Goal: Information Seeking & Learning: Learn about a topic

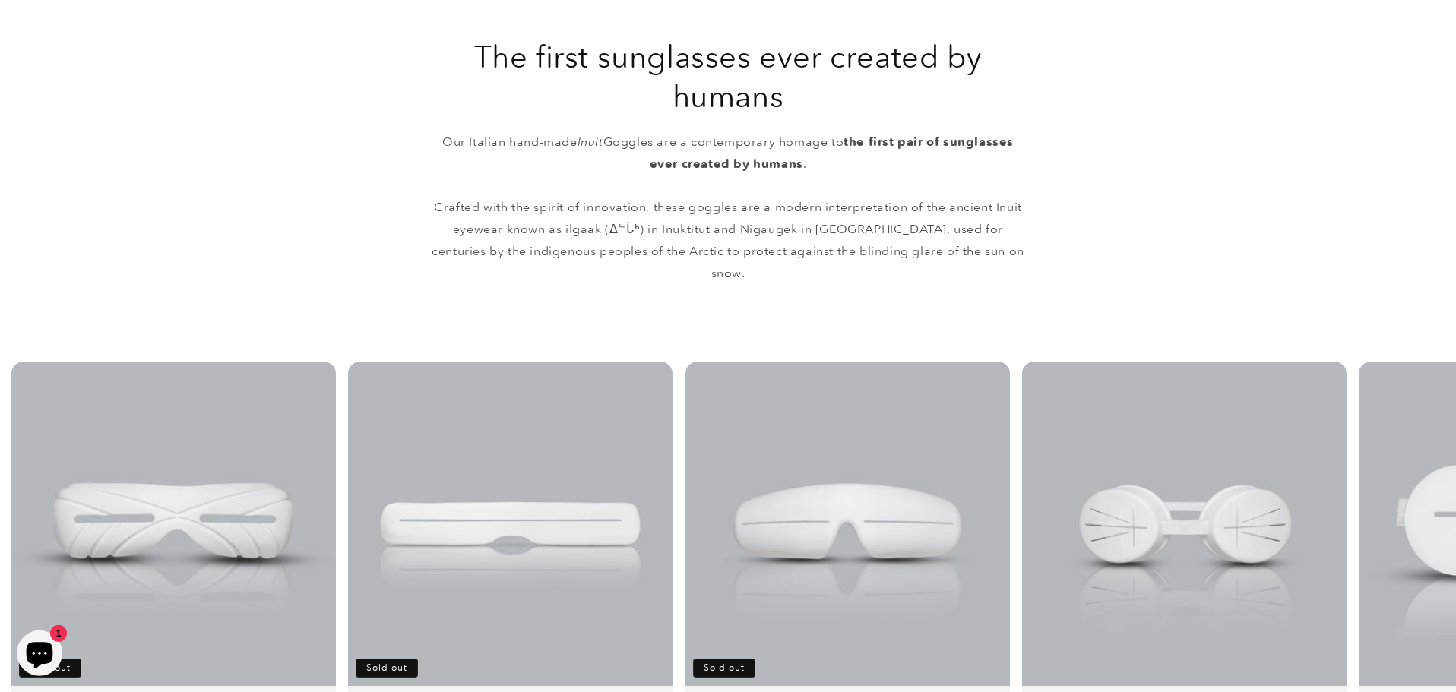
scroll to position [866, 0]
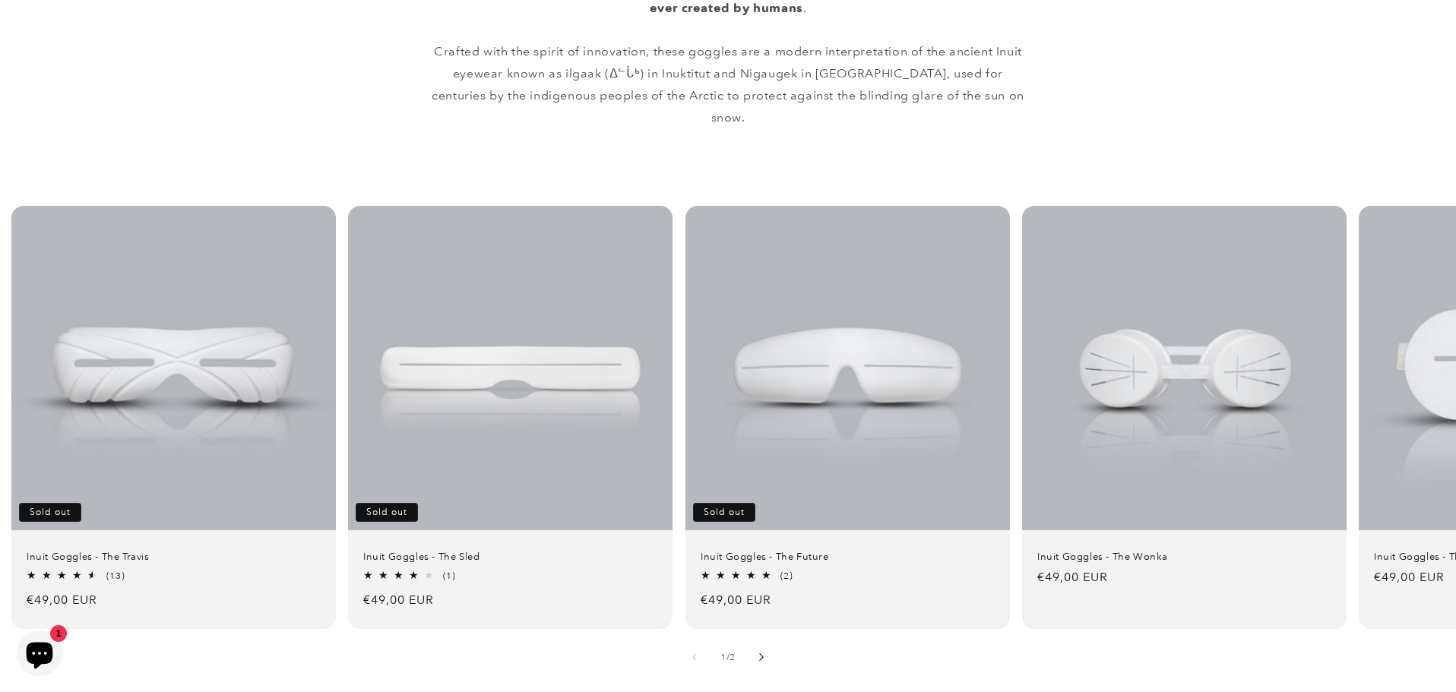
click at [768, 640] on button "Slide right" at bounding box center [761, 656] width 33 height 33
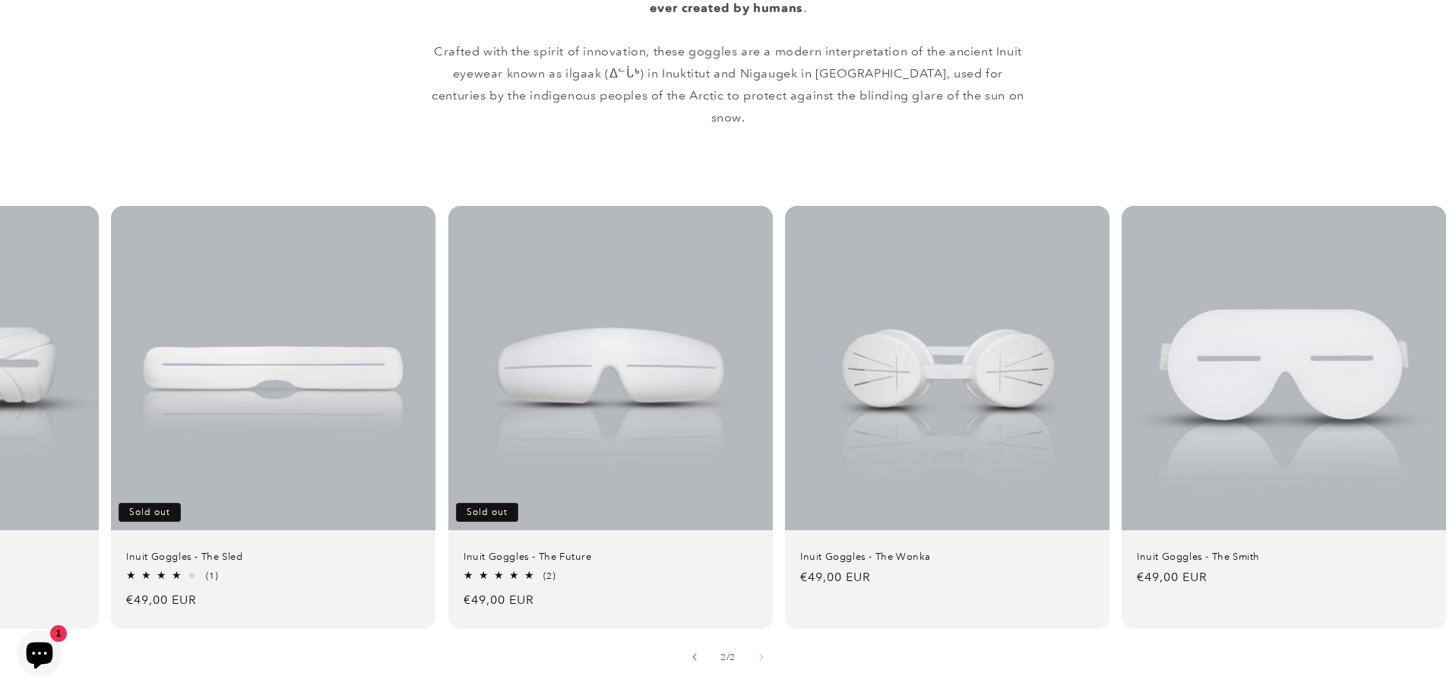
scroll to position [0, 239]
click at [688, 643] on button "Slide left" at bounding box center [694, 656] width 33 height 33
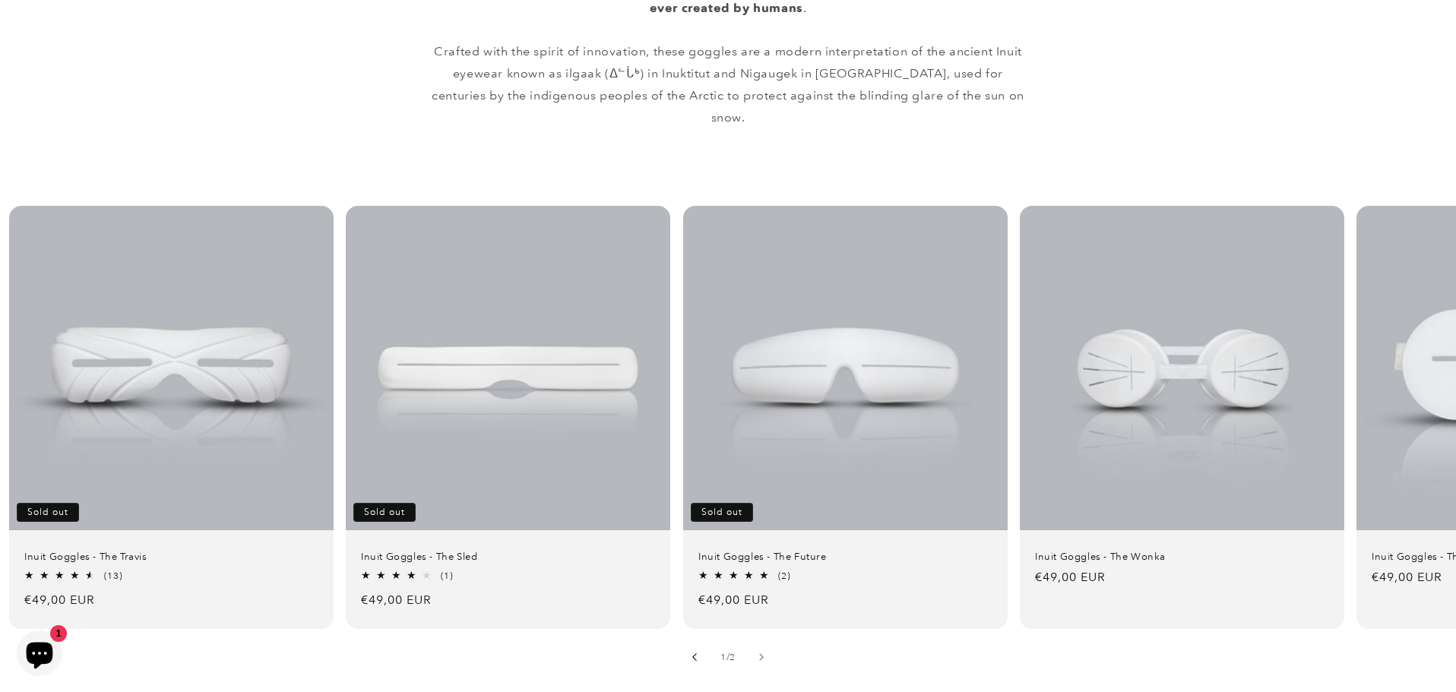
scroll to position [0, 0]
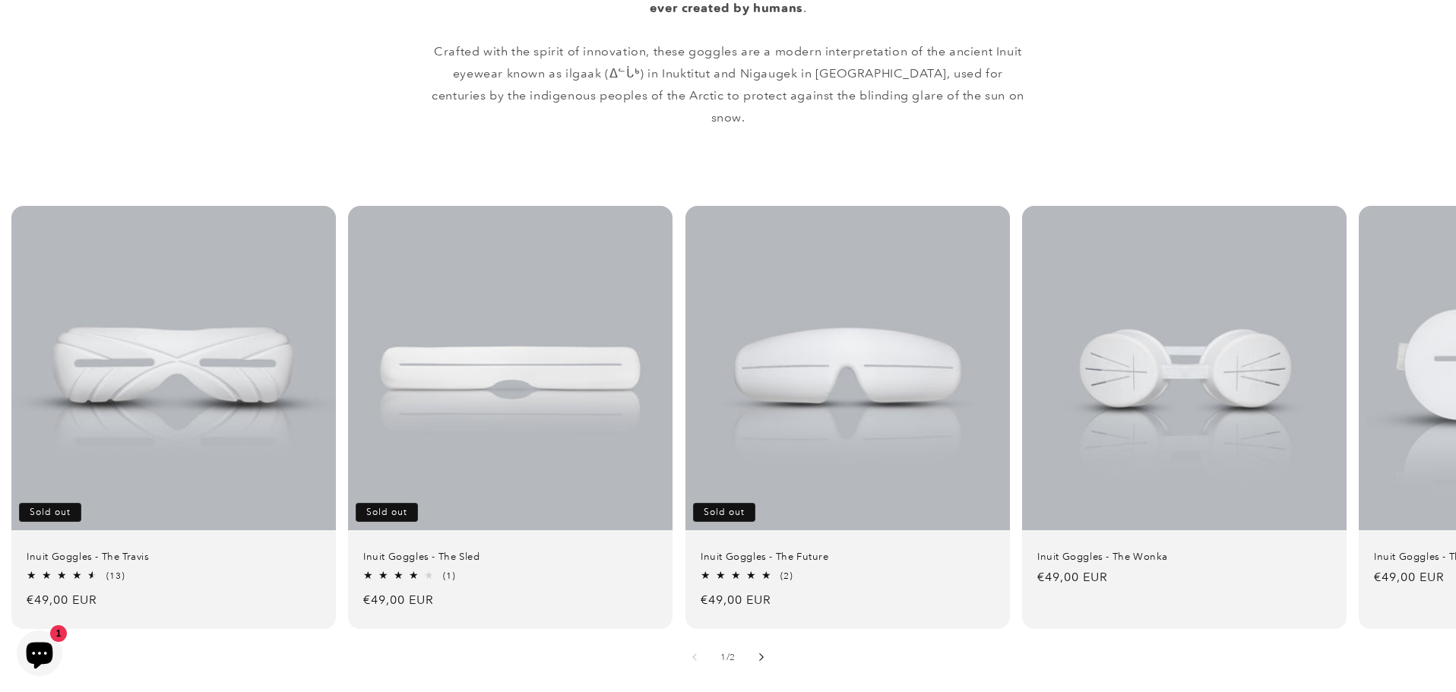
click at [763, 653] on icon "Slide right" at bounding box center [761, 657] width 5 height 8
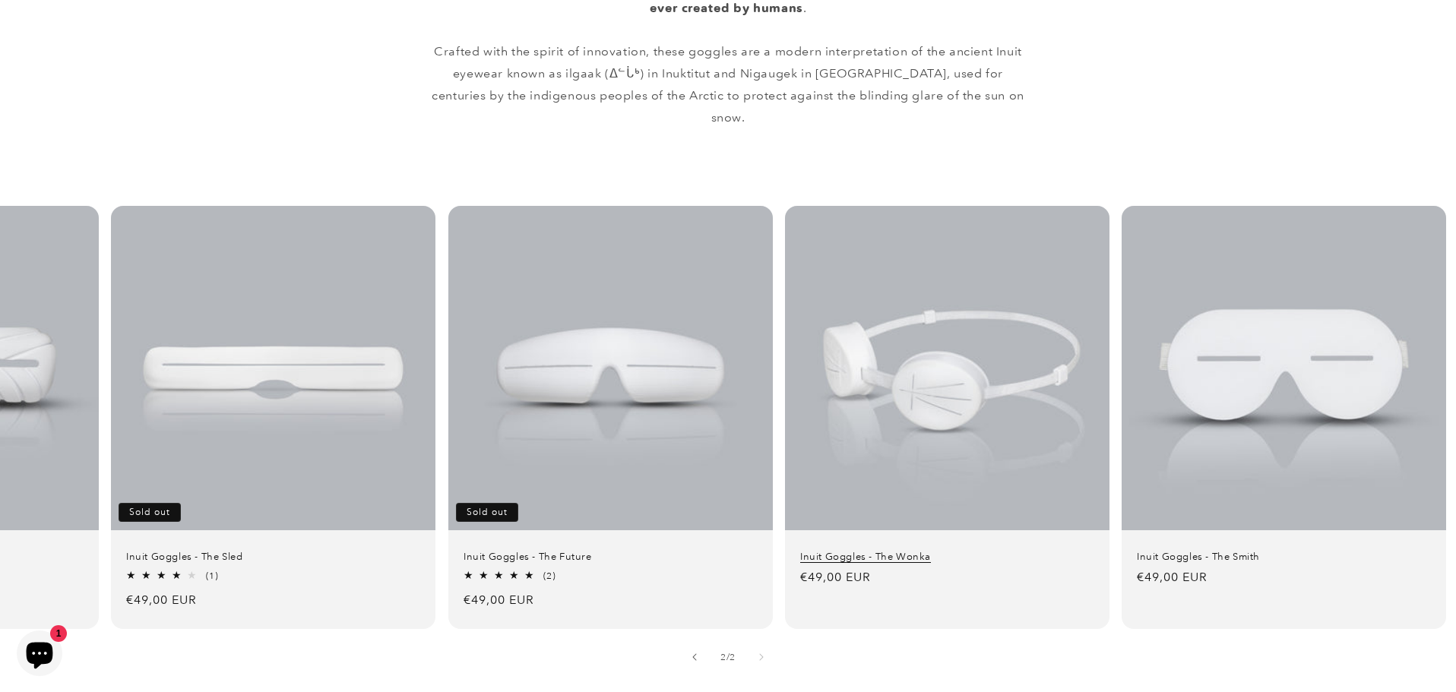
scroll to position [0, 239]
click at [839, 551] on link "Inuit Goggles - The Wonka" at bounding box center [945, 557] width 294 height 13
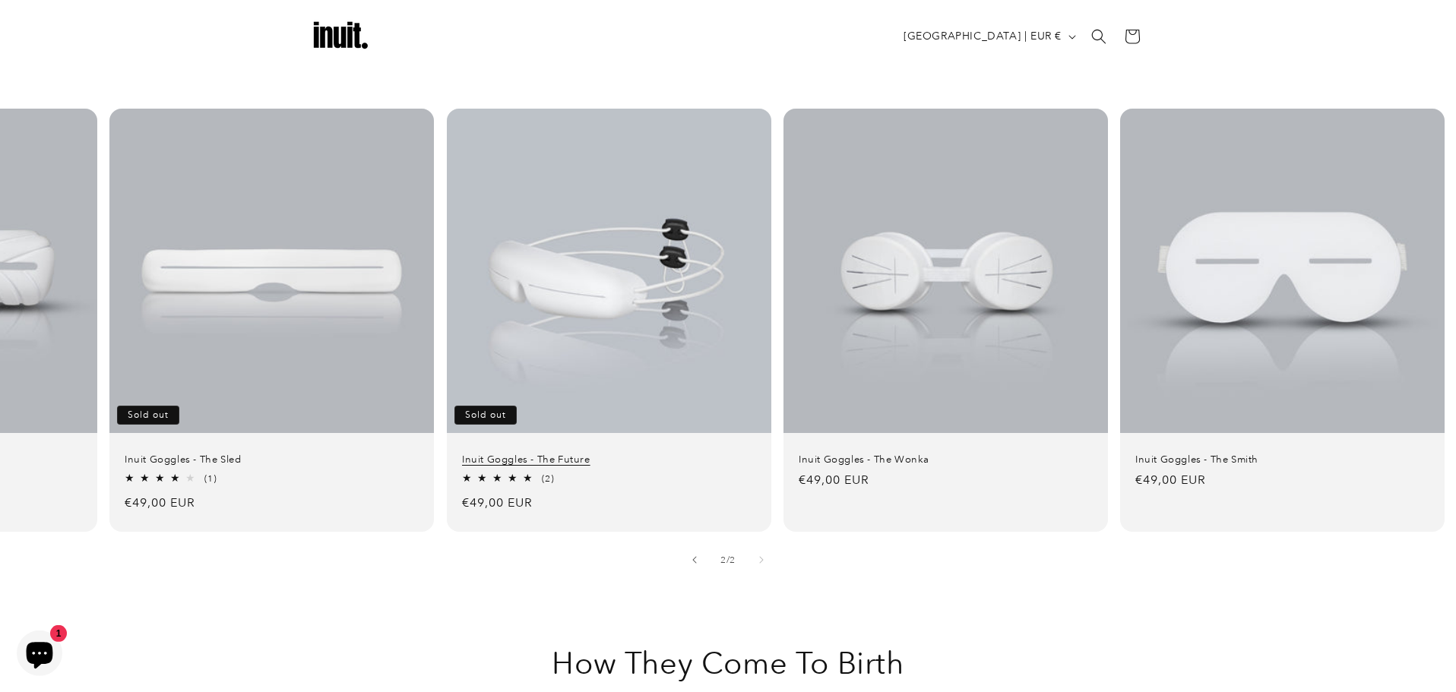
scroll to position [953, 0]
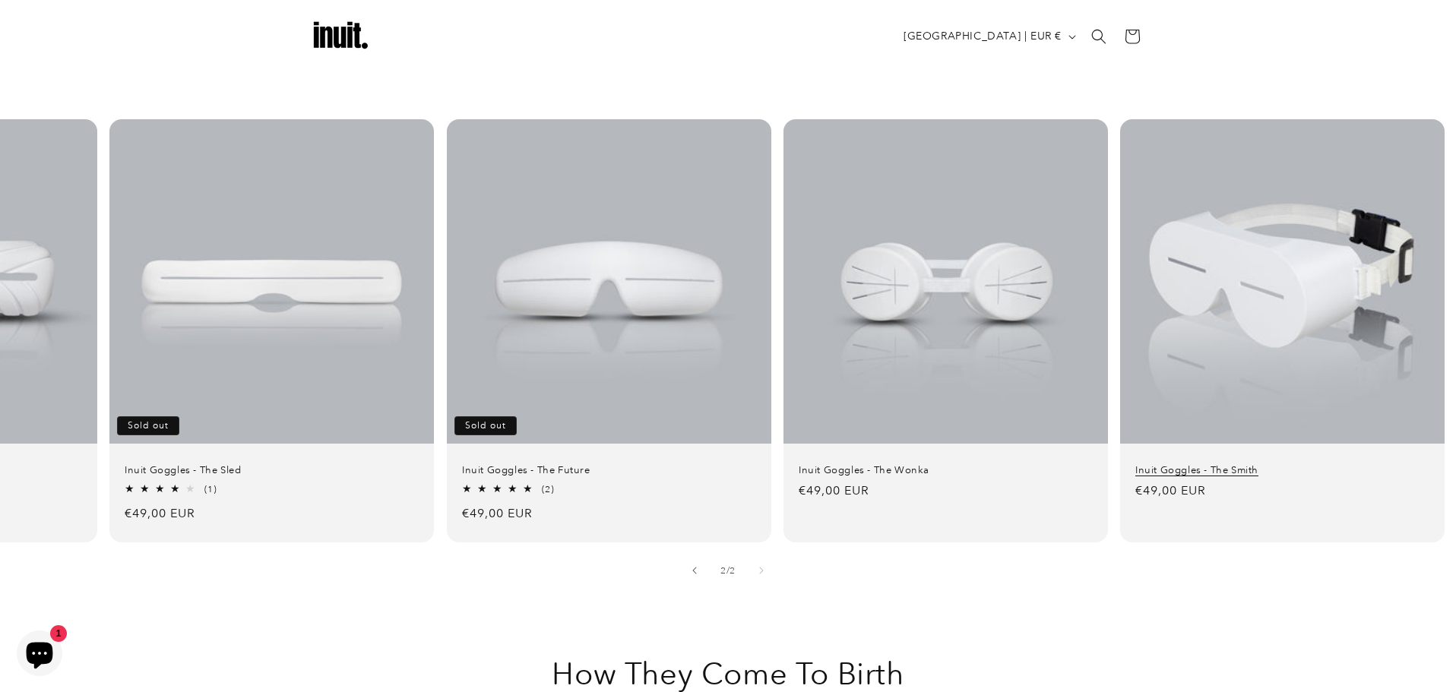
click at [1300, 464] on link "Inuit Goggles - The Smith" at bounding box center [1282, 470] width 294 height 13
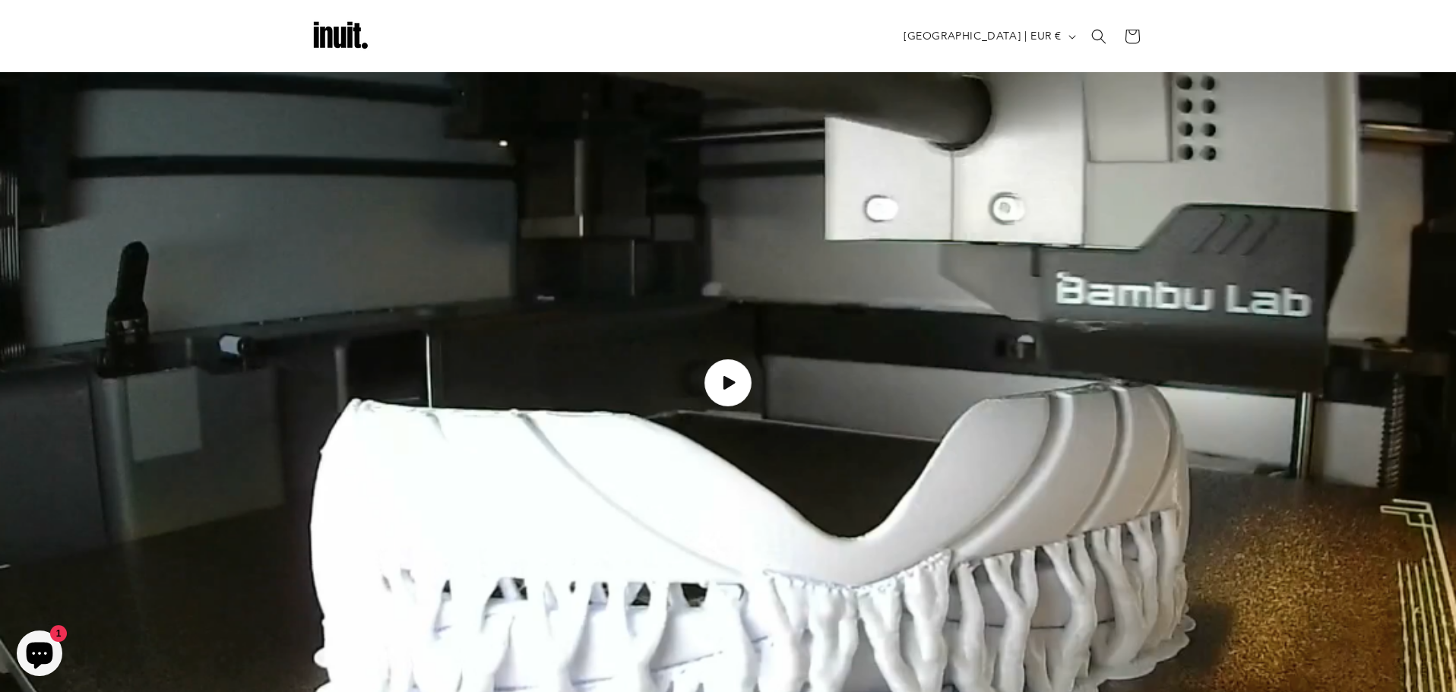
scroll to position [1819, 0]
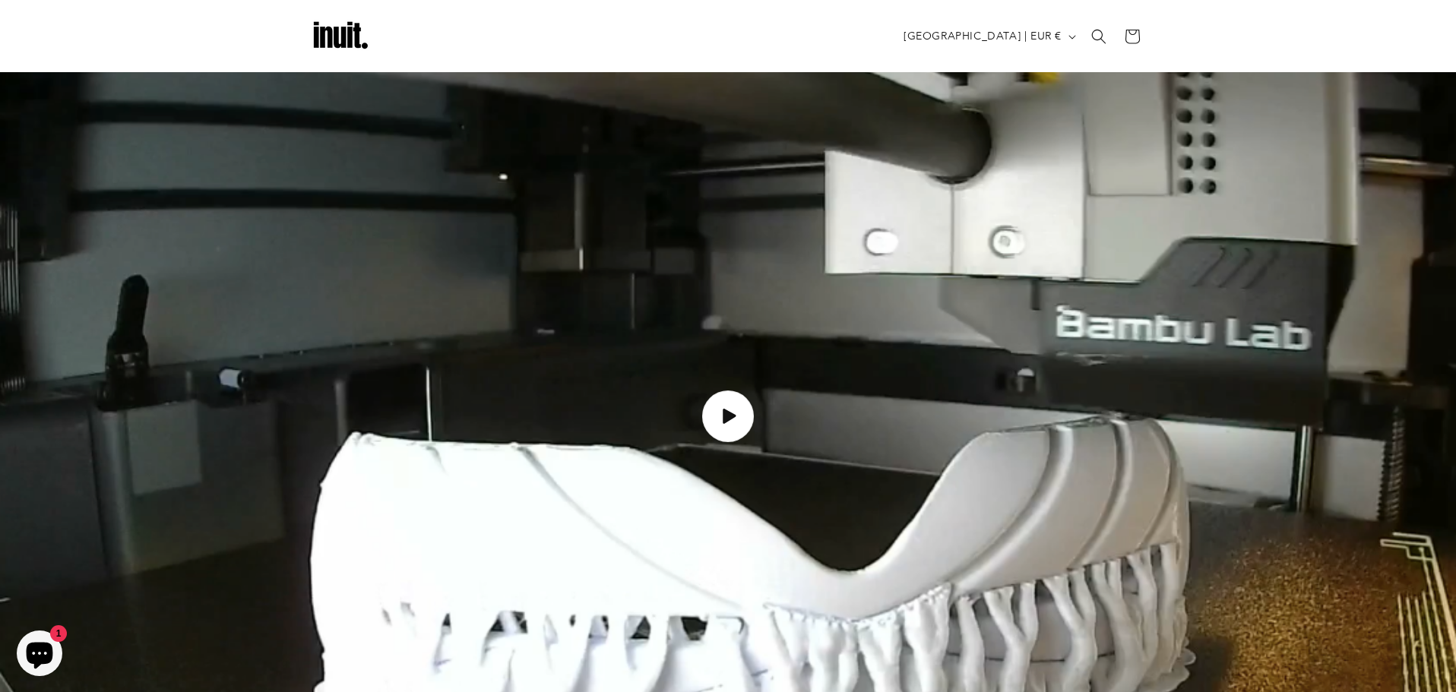
click at [726, 409] on icon "Load video: How the Inuit goggles are made" at bounding box center [728, 416] width 13 height 15
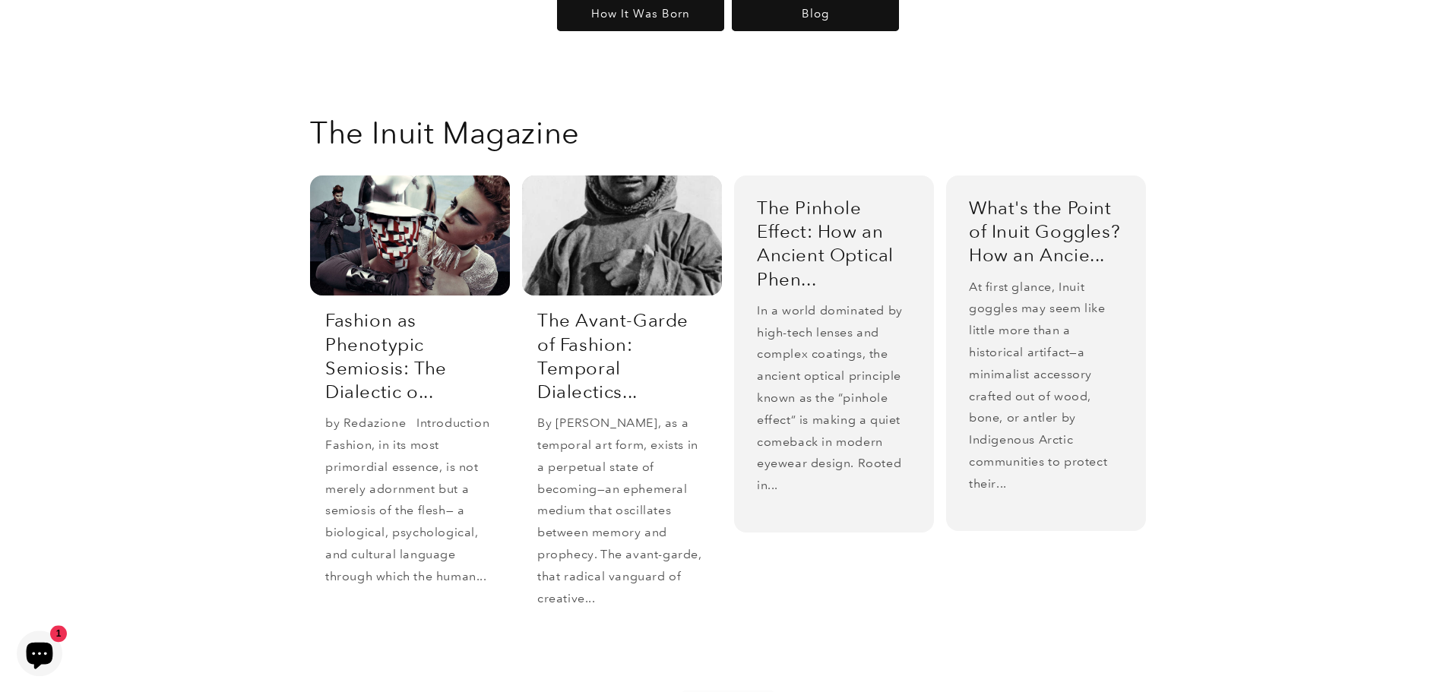
scroll to position [3031, 0]
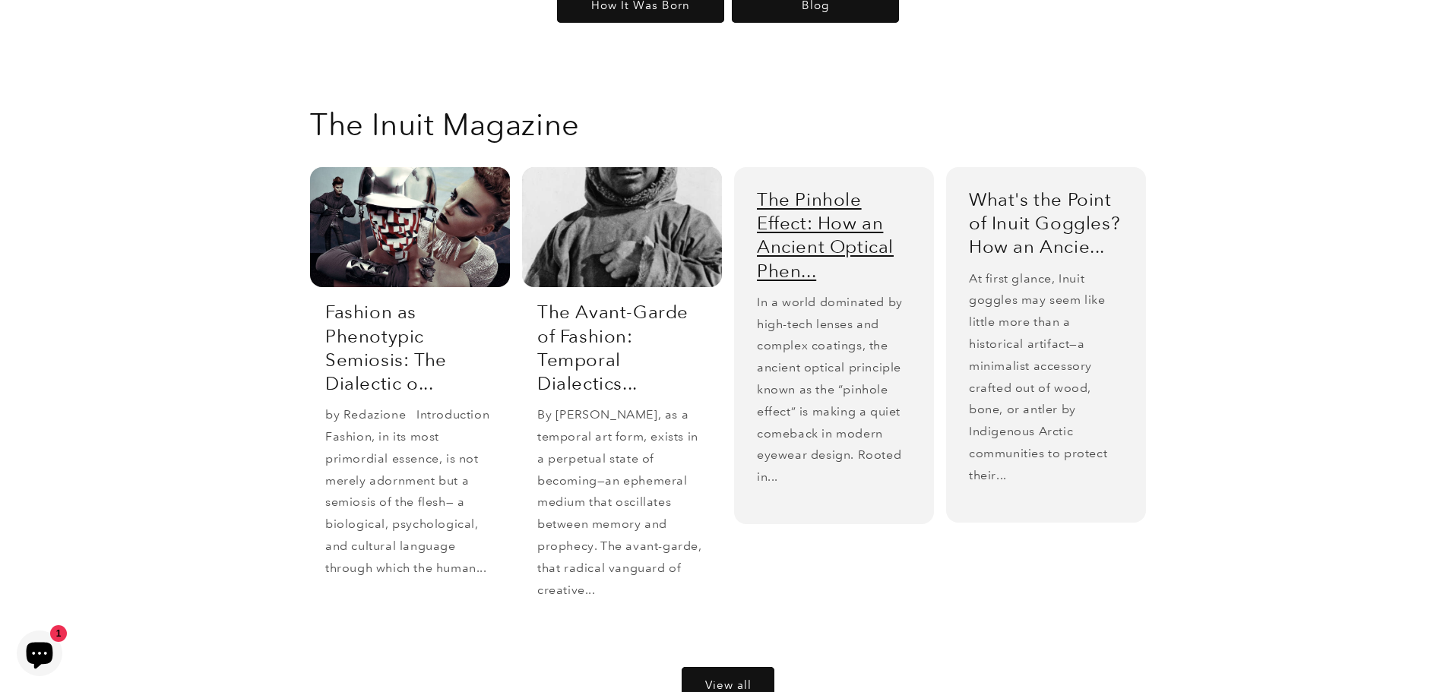
click at [828, 188] on link "The Pinhole Effect: How an Ancient Optical Phen..." at bounding box center [834, 235] width 154 height 95
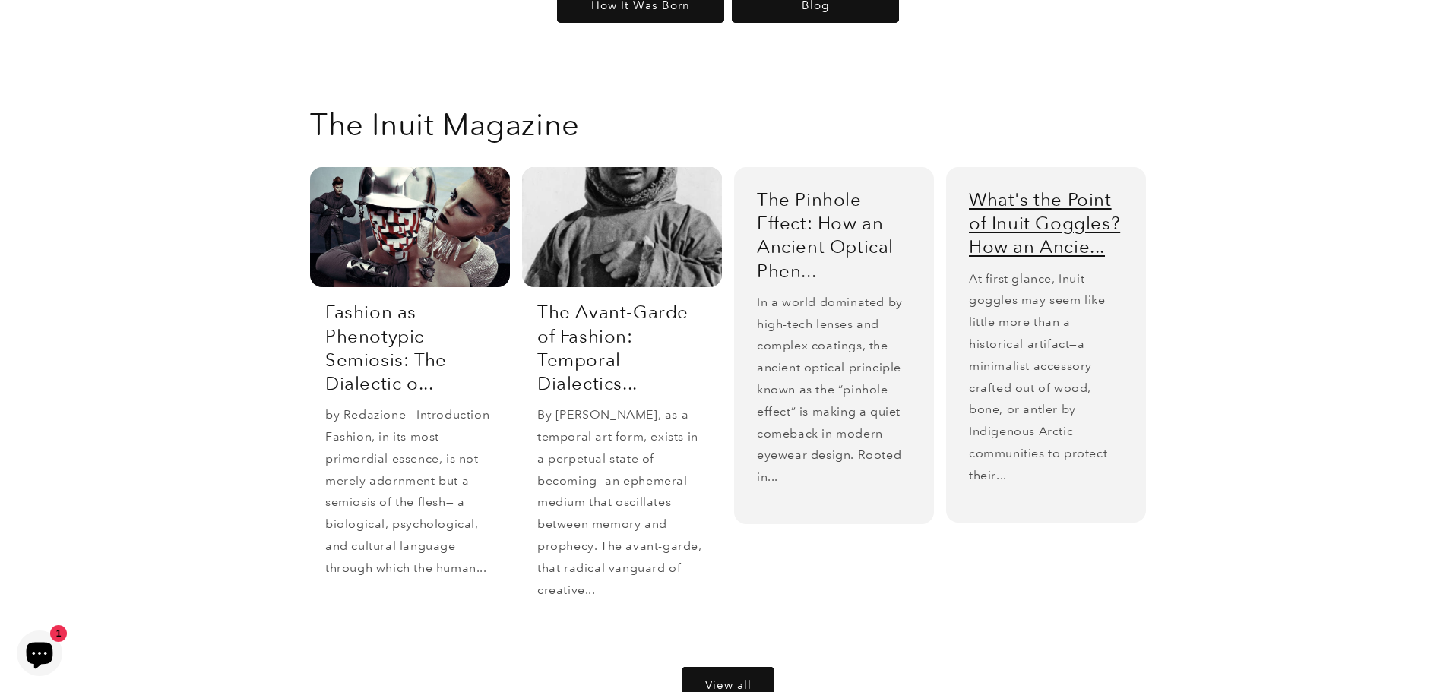
click at [1054, 188] on link "What's the Point of Inuit Goggles? How an Ancie..." at bounding box center [1046, 223] width 154 height 71
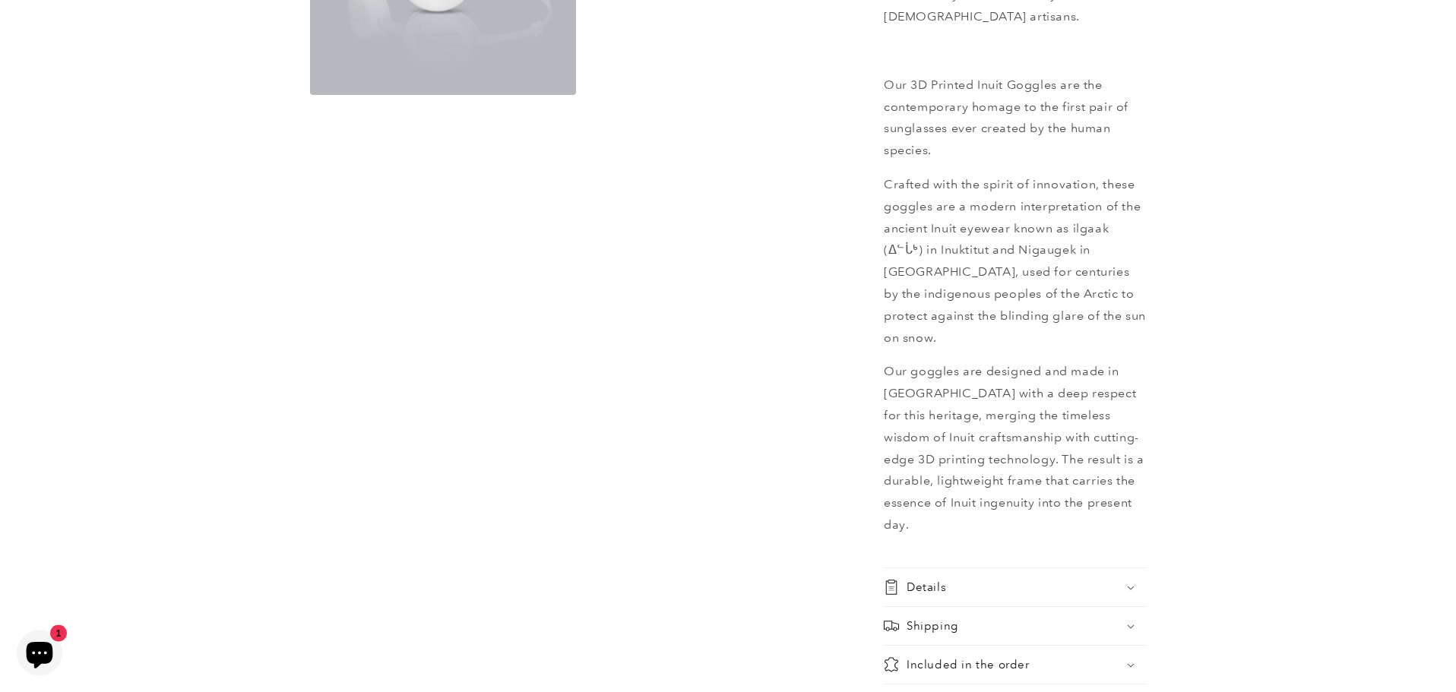
scroll to position [1039, 0]
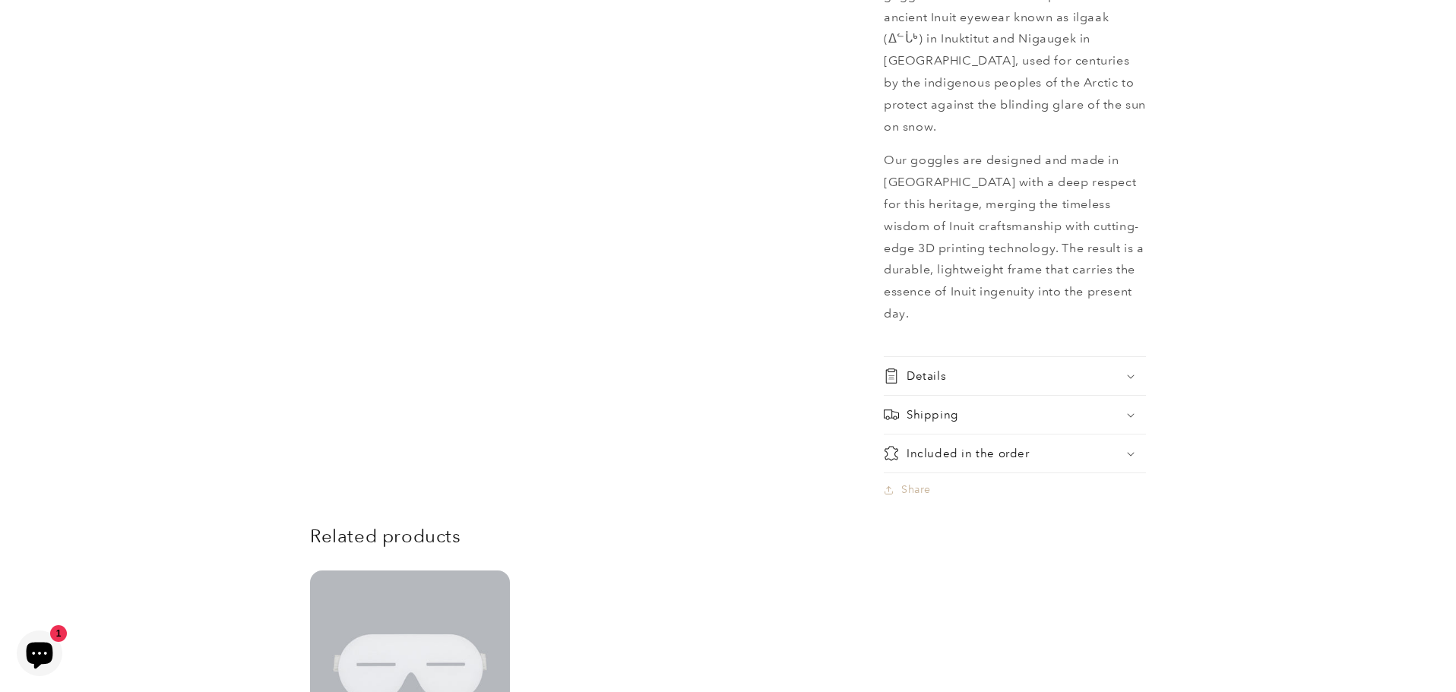
click at [1003, 368] on div "Details" at bounding box center [1015, 375] width 262 height 15
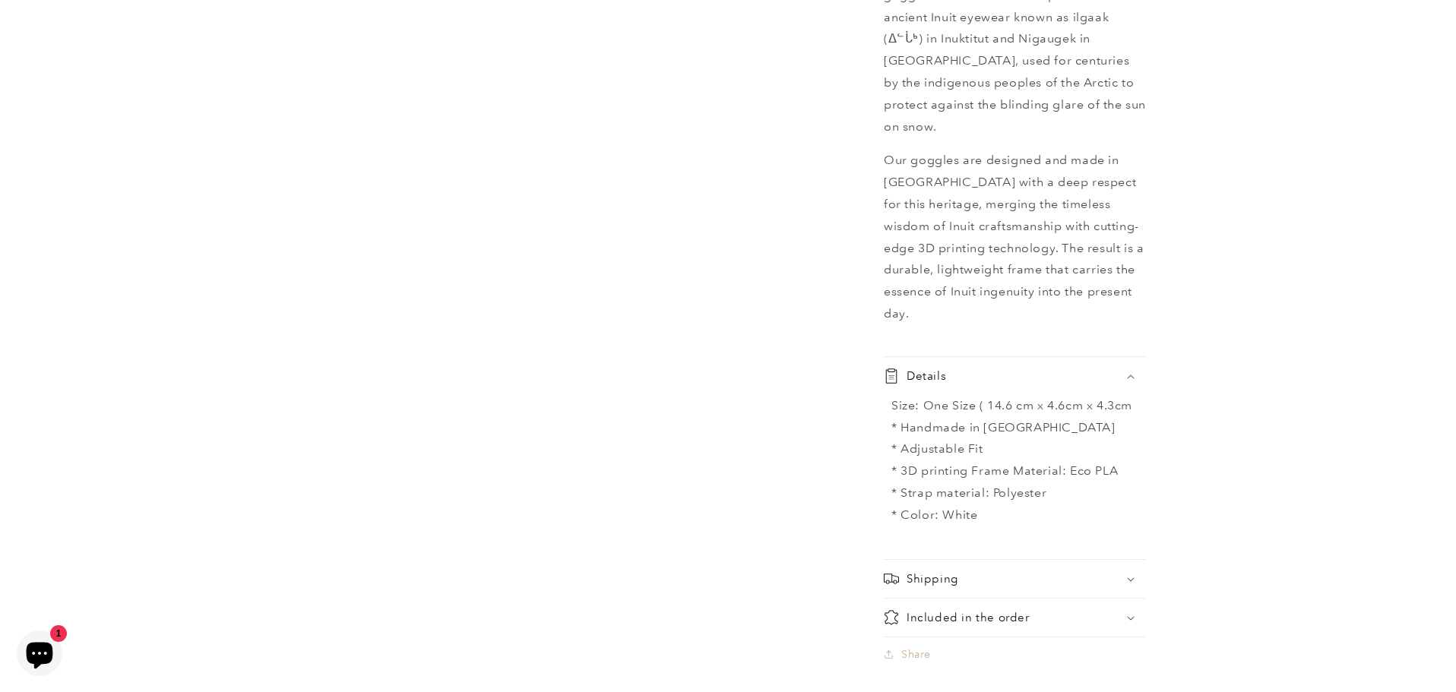
click at [1003, 368] on div "Details" at bounding box center [1015, 375] width 262 height 15
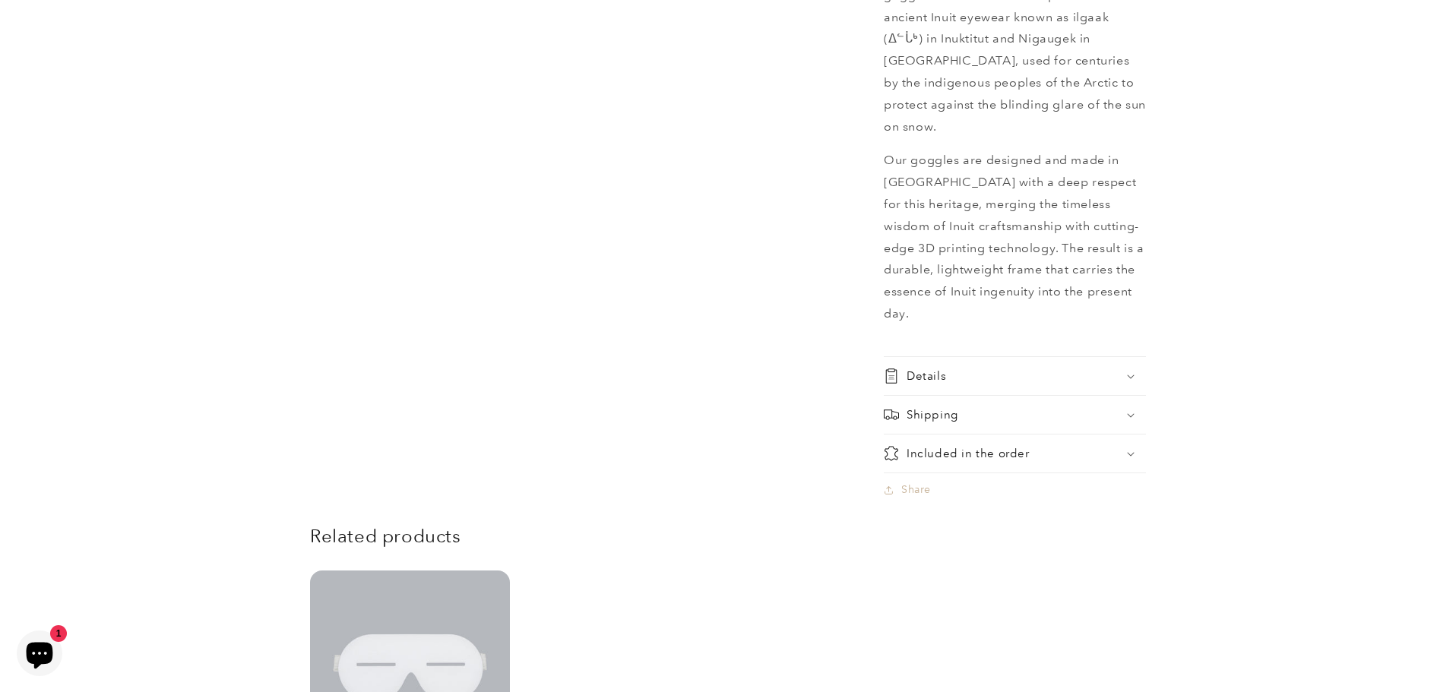
click at [1083, 435] on summary "Included in the order" at bounding box center [1015, 454] width 262 height 38
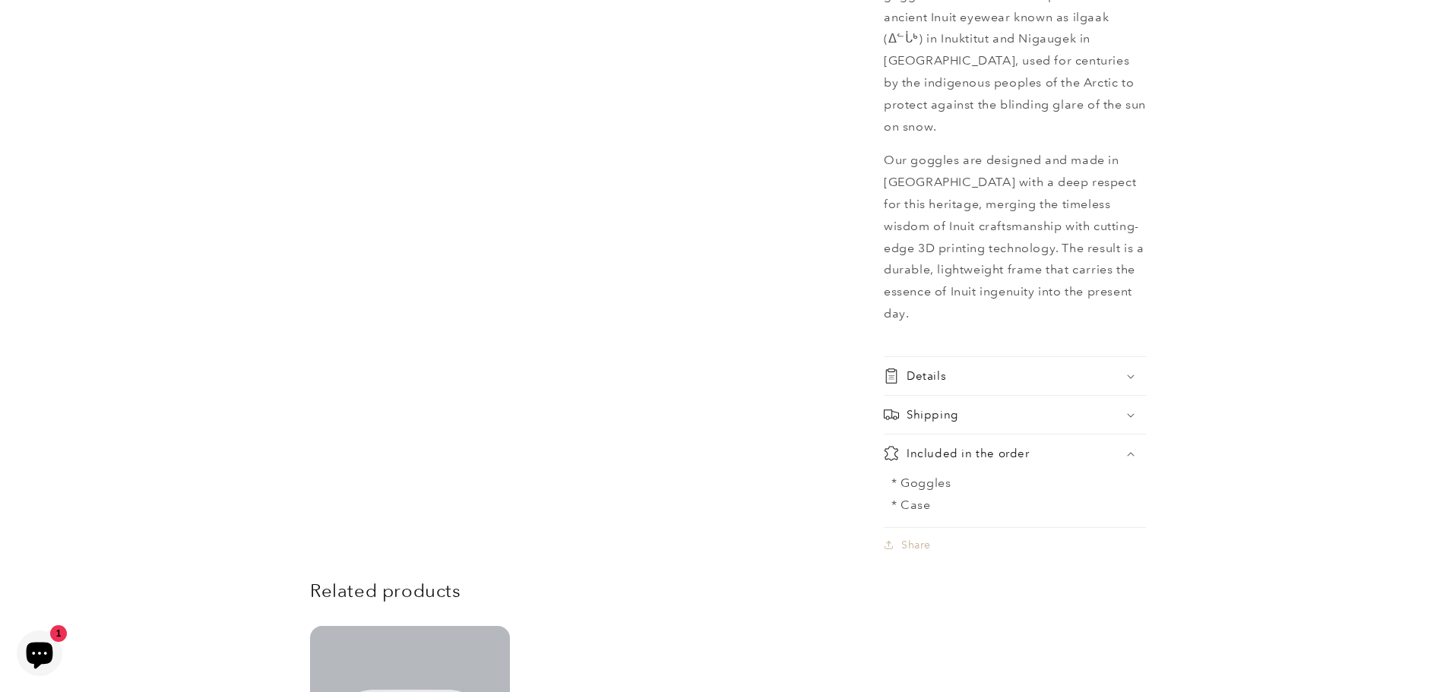
click at [1083, 435] on summary "Included in the order" at bounding box center [1015, 454] width 262 height 38
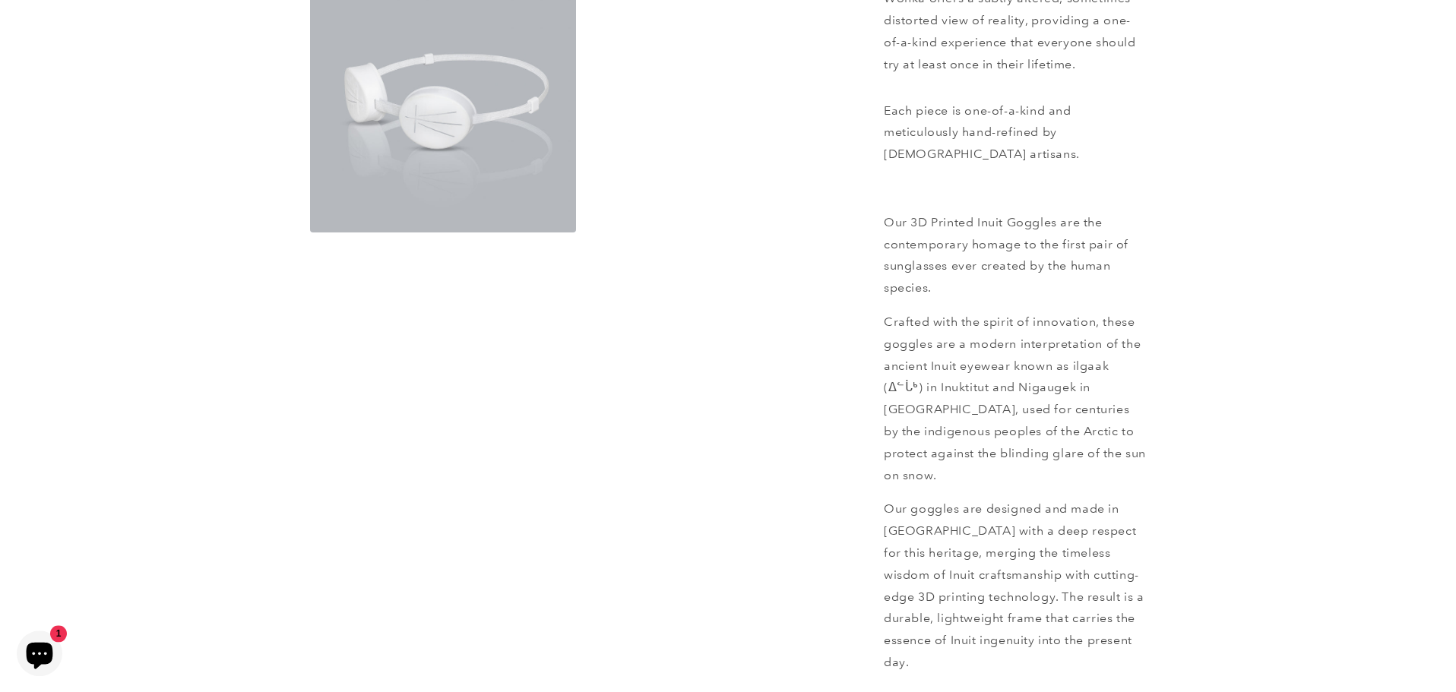
scroll to position [693, 0]
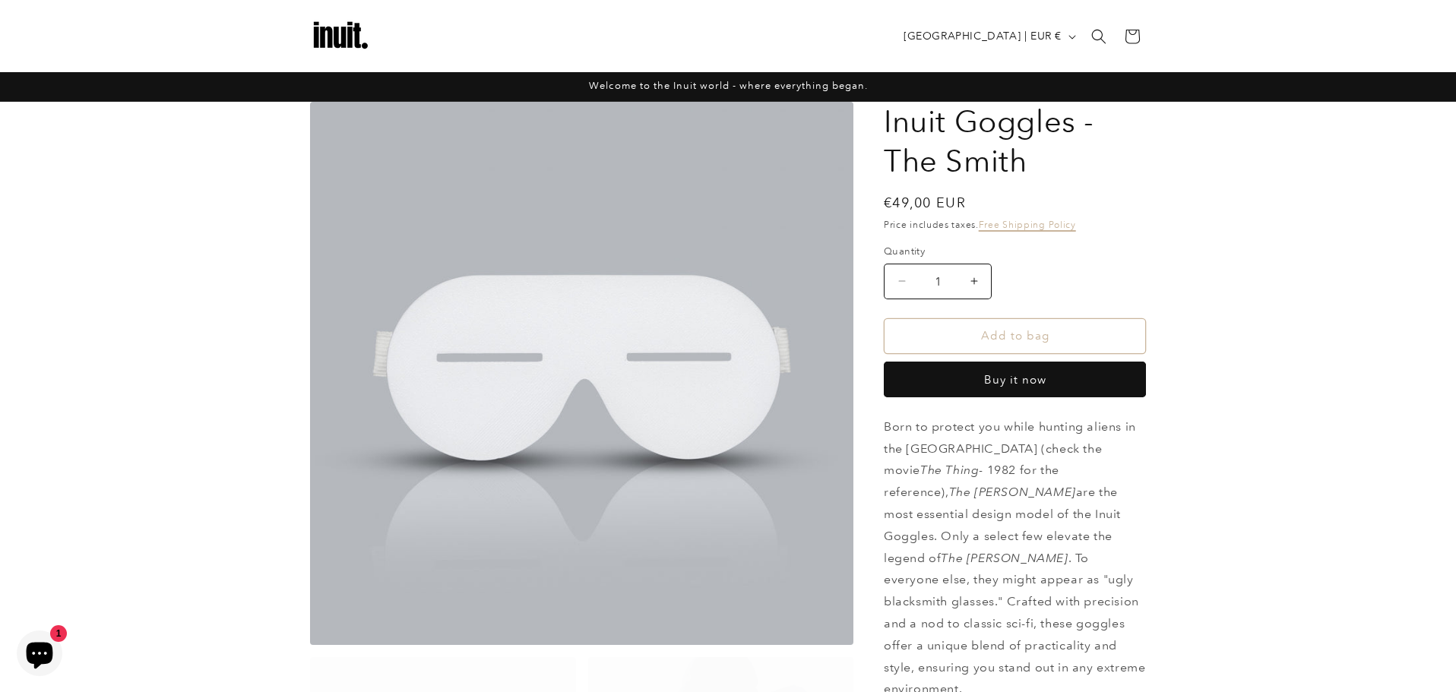
click at [1029, 221] on link "Free Shipping Policy" at bounding box center [1026, 224] width 97 height 11
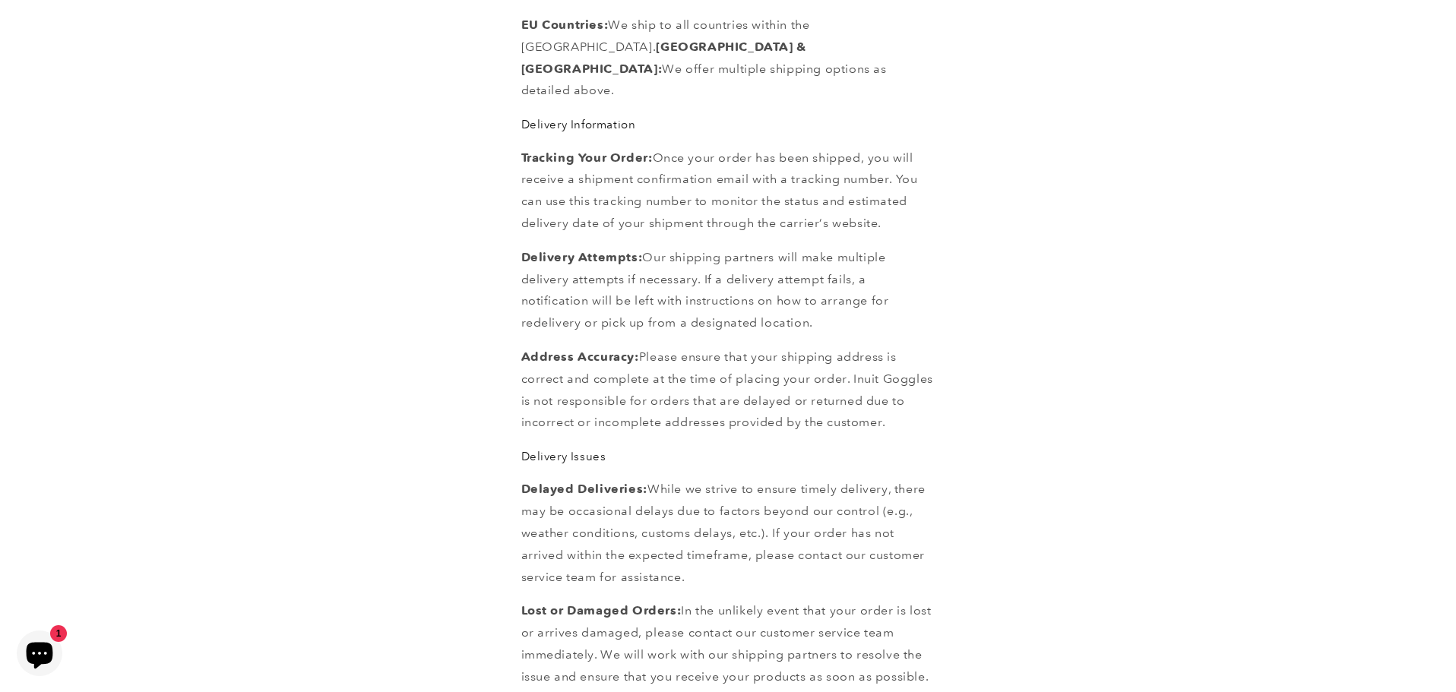
scroll to position [1299, 0]
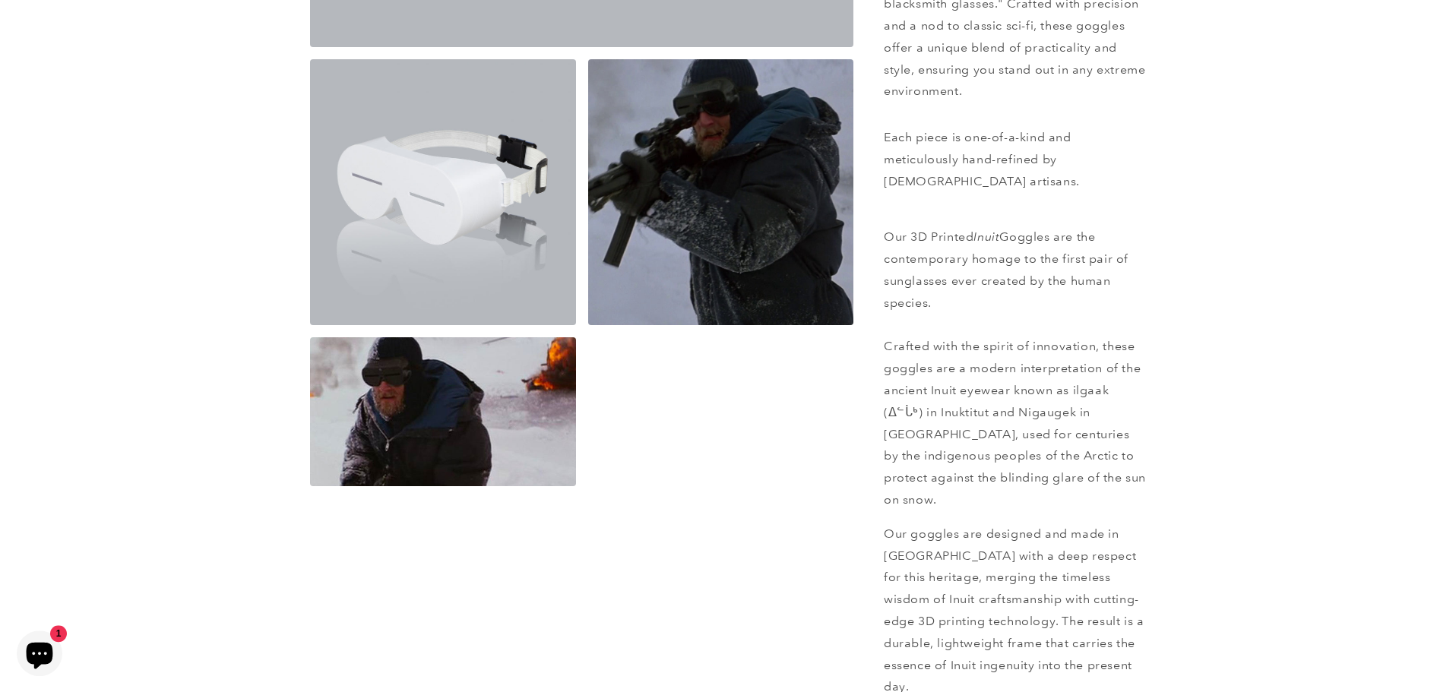
scroll to position [606, 0]
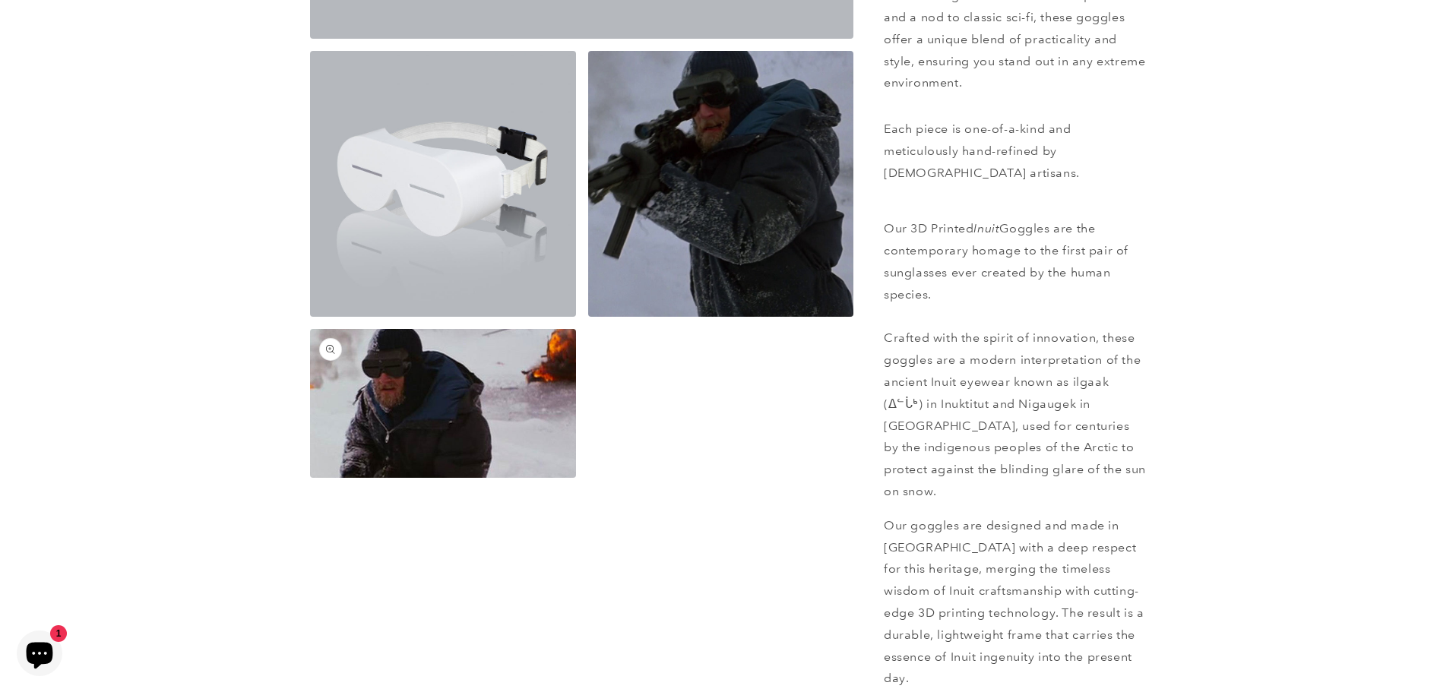
click at [310, 478] on button "Open media 4 in modal" at bounding box center [310, 478] width 0 height 0
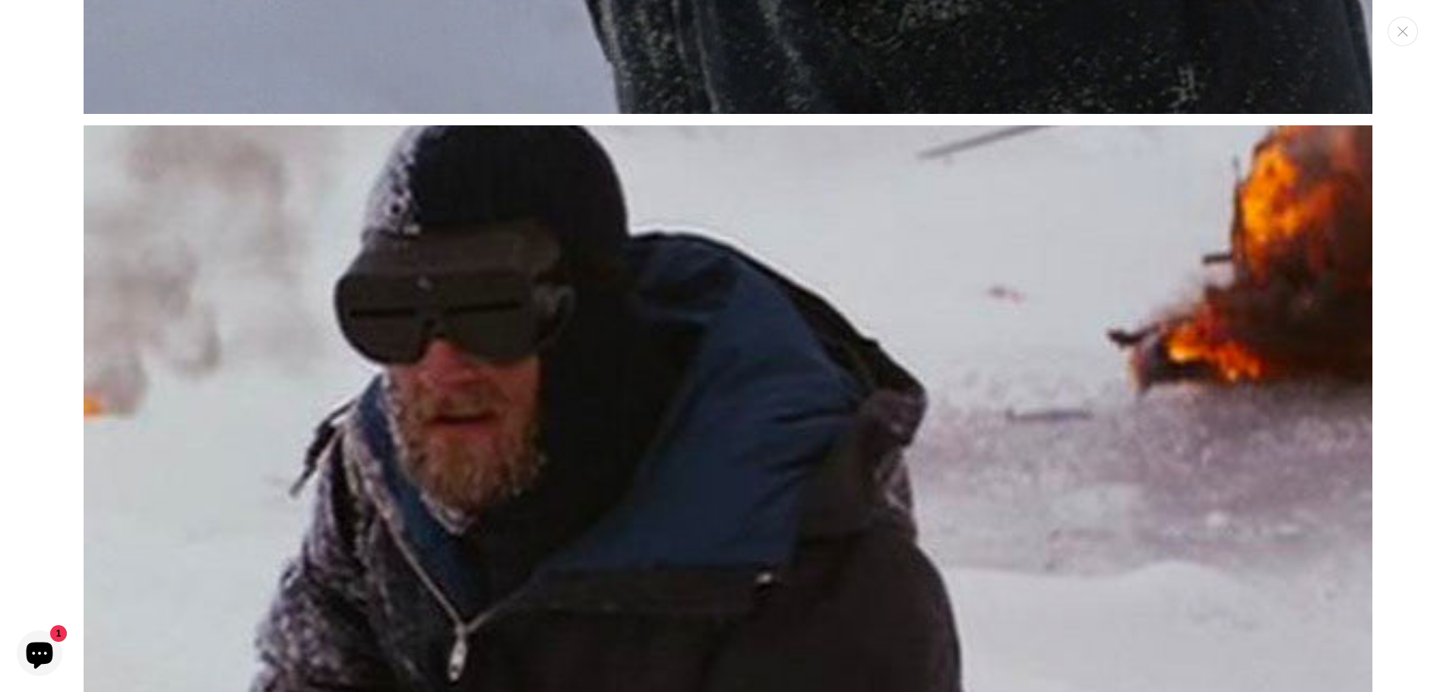
scroll to position [3915, 0]
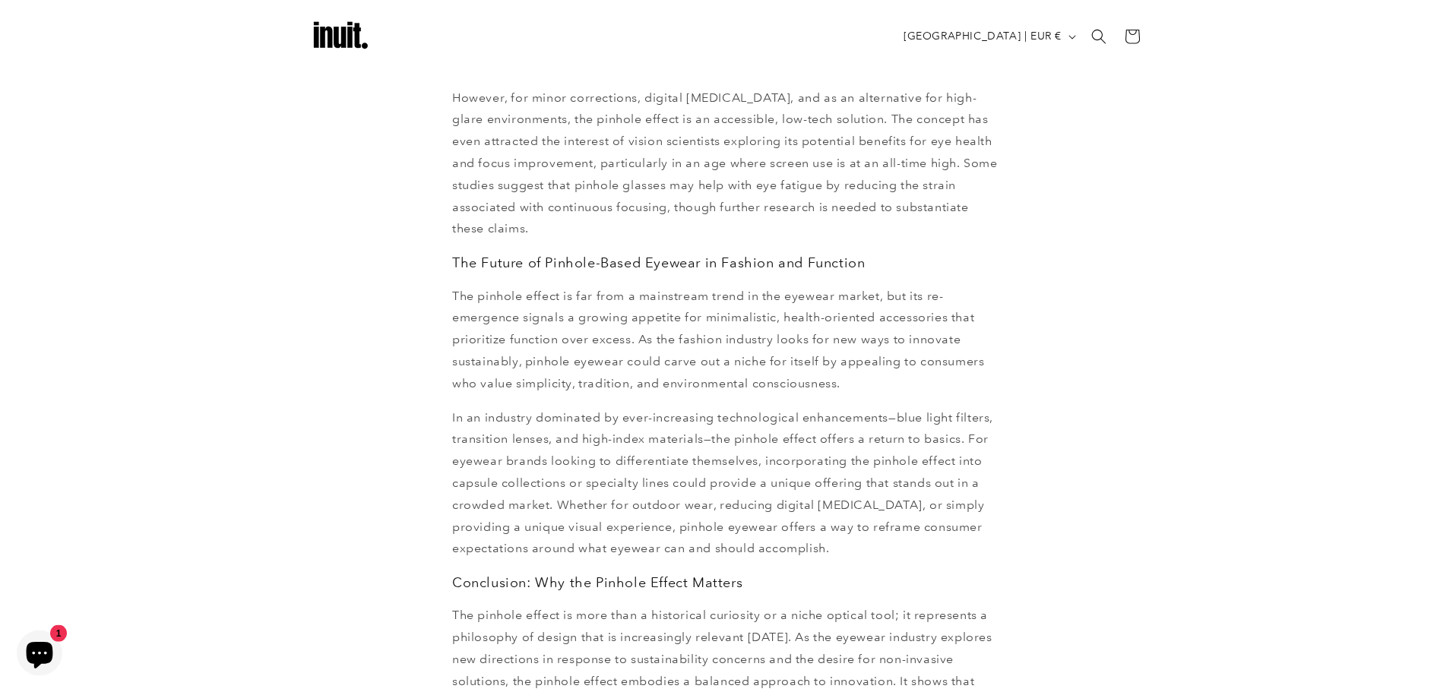
scroll to position [1872, 0]
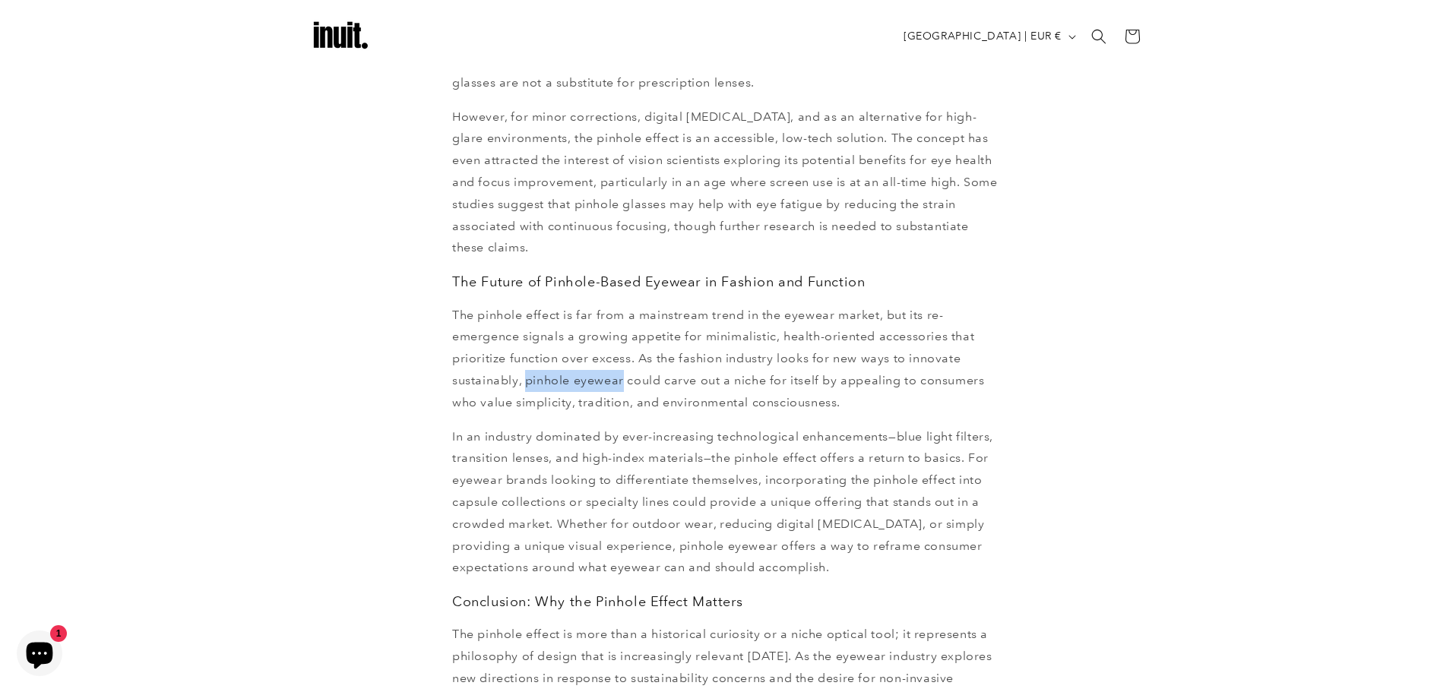
drag, startPoint x: 526, startPoint y: 381, endPoint x: 622, endPoint y: 388, distance: 96.7
click at [622, 388] on p "The pinhole effect is far from a mainstream trend in the eyewear market, but it…" at bounding box center [728, 359] width 552 height 109
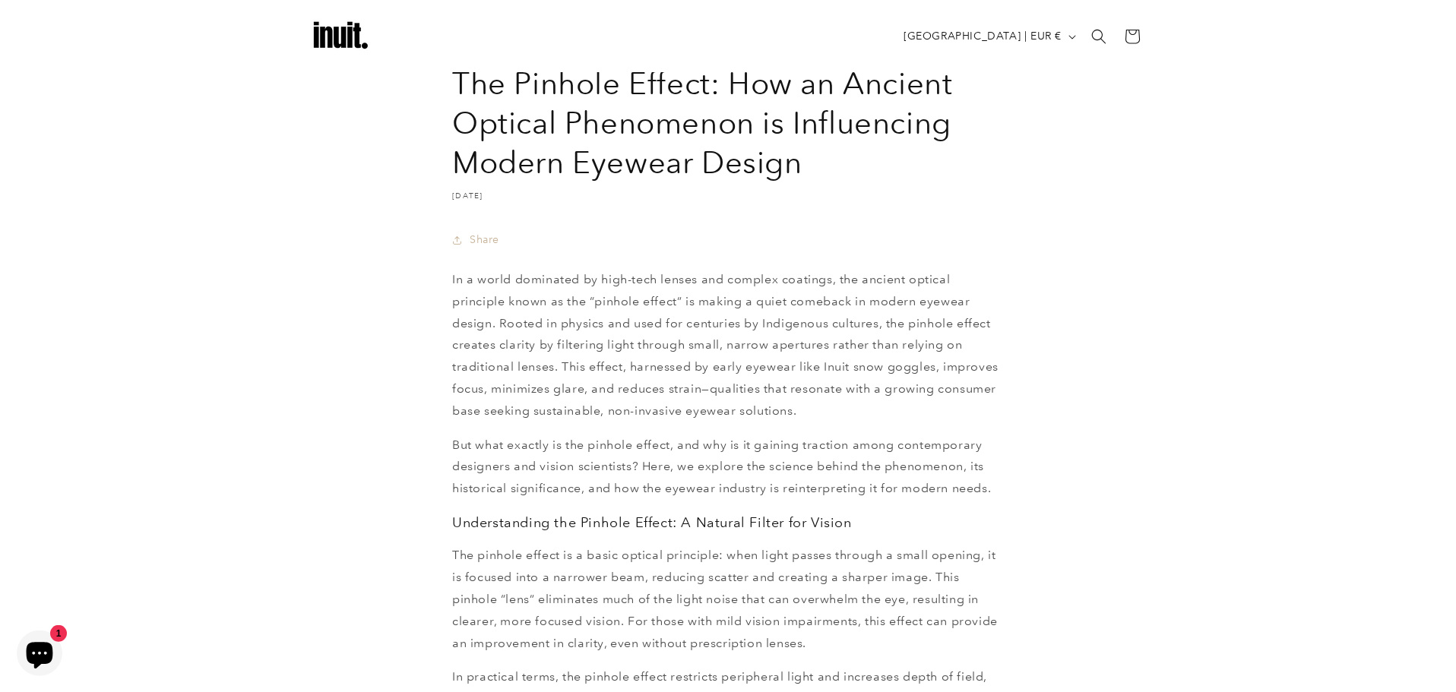
scroll to position [0, 0]
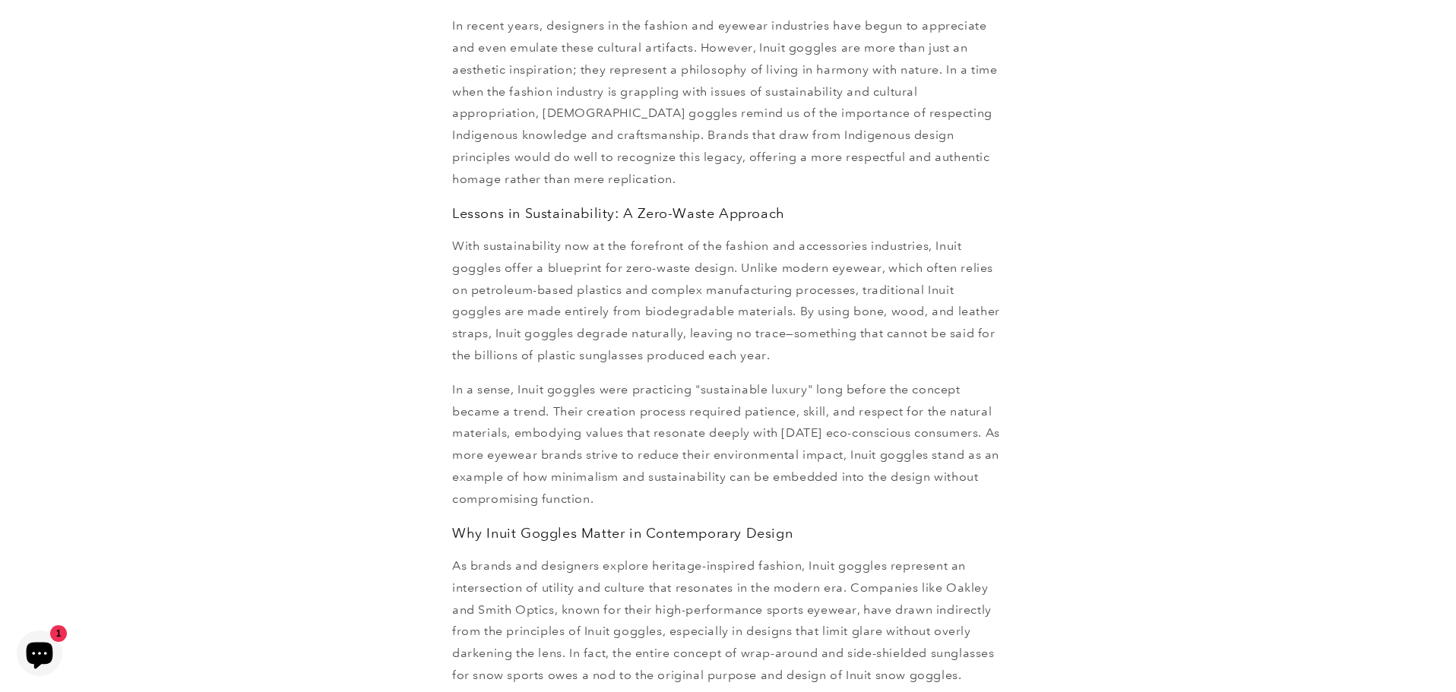
scroll to position [1126, 0]
